Goal: Task Accomplishment & Management: Manage account settings

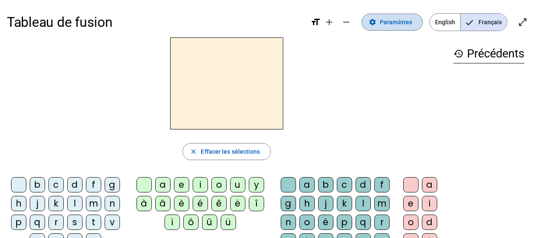
click at [386, 22] on span "Paramètres" at bounding box center [396, 22] width 32 height 10
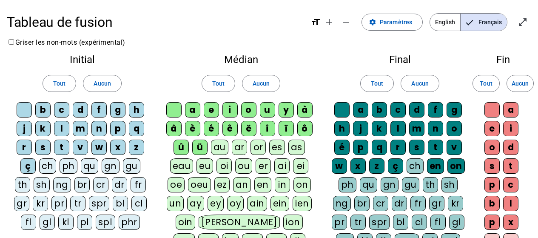
click at [193, 107] on div "a" at bounding box center [192, 109] width 15 height 15
click at [60, 125] on div "l" at bounding box center [61, 128] width 15 height 15
click at [43, 146] on div "s" at bounding box center [42, 147] width 15 height 15
click at [61, 145] on div "t" at bounding box center [61, 147] width 15 height 15
click at [79, 129] on div "m" at bounding box center [80, 128] width 15 height 15
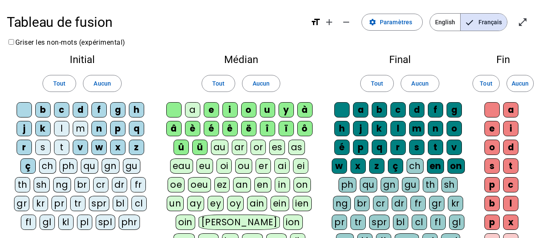
click at [116, 124] on div "p" at bounding box center [117, 128] width 15 height 15
click at [400, 111] on div "c" at bounding box center [398, 109] width 15 height 15
click at [435, 145] on div "t" at bounding box center [435, 147] width 15 height 15
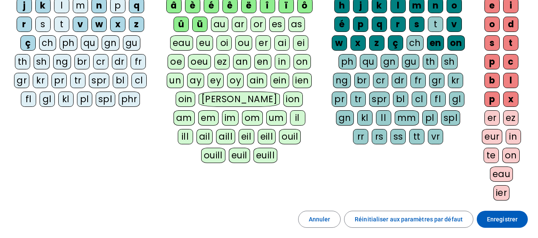
scroll to position [169, 0]
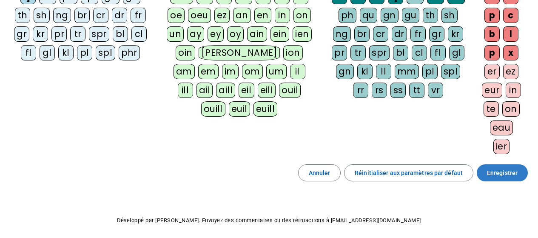
click at [504, 169] on span "Enregistrer" at bounding box center [502, 173] width 31 height 10
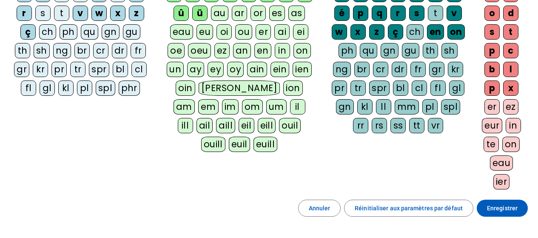
scroll to position [180, 0]
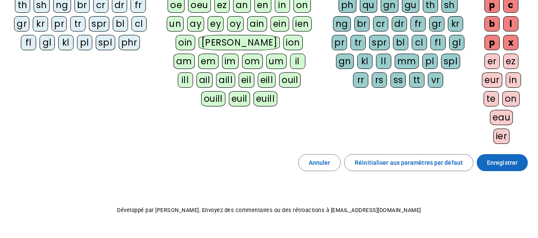
click at [506, 162] on span "Enregistrer" at bounding box center [502, 162] width 31 height 10
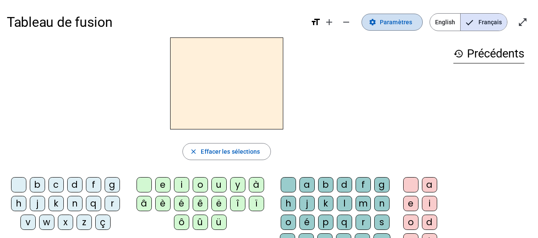
click at [397, 24] on span "Paramètres" at bounding box center [396, 22] width 32 height 10
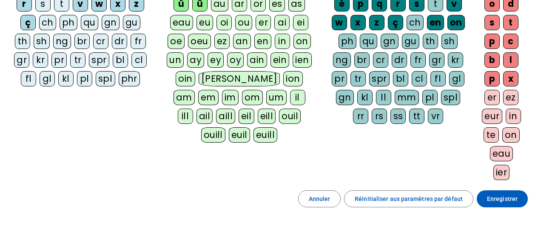
scroll to position [155, 0]
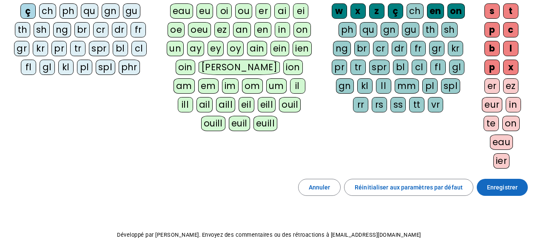
click at [500, 185] on span "Enregistrer" at bounding box center [502, 187] width 31 height 10
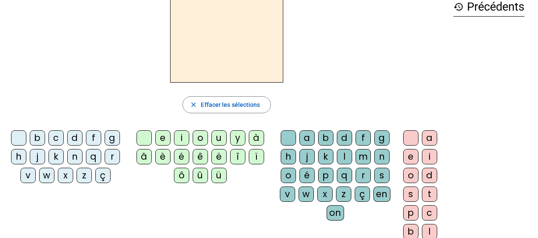
scroll to position [46, 0]
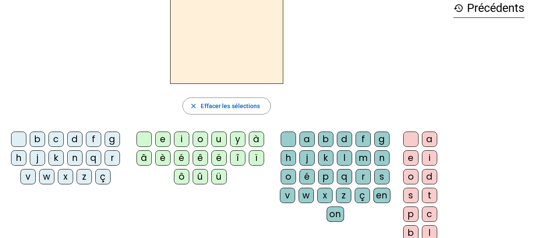
click at [37, 139] on div "b" at bounding box center [37, 138] width 15 height 15
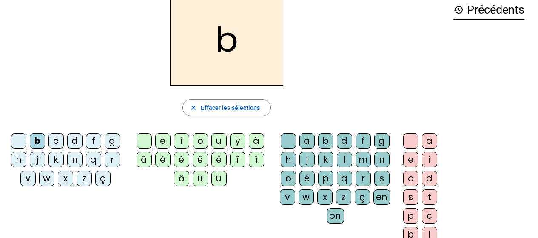
scroll to position [0, 0]
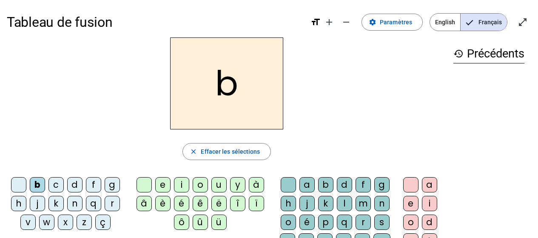
click at [164, 184] on div "e" at bounding box center [162, 184] width 15 height 15
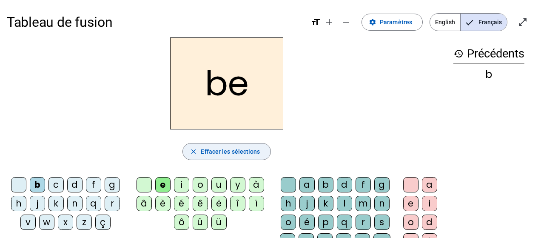
click at [194, 155] on mat-icon "close" at bounding box center [194, 152] width 8 height 8
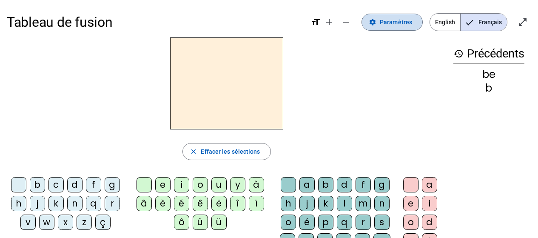
click at [404, 19] on span "Paramètres" at bounding box center [396, 22] width 32 height 10
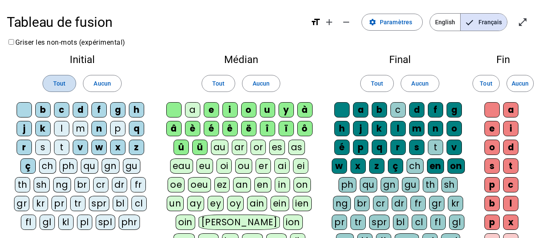
click at [64, 83] on span "Tout" at bounding box center [59, 83] width 12 height 10
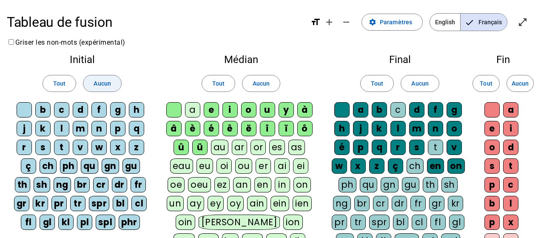
click at [105, 85] on span "Aucun" at bounding box center [102, 83] width 17 height 10
